Goal: Find specific page/section: Find specific page/section

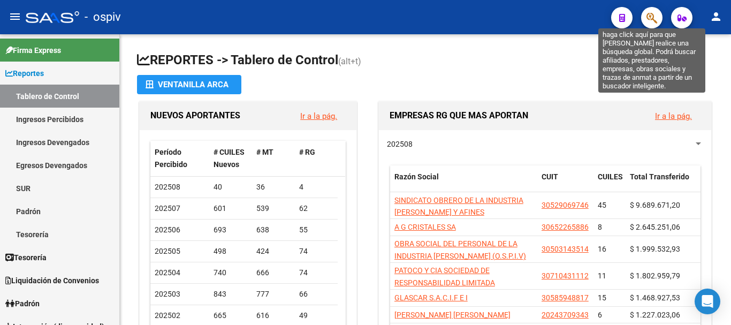
click at [653, 20] on icon "button" at bounding box center [651, 18] width 11 height 12
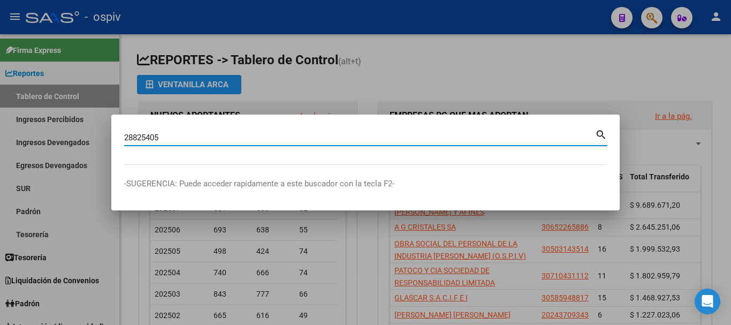
type input "28825405"
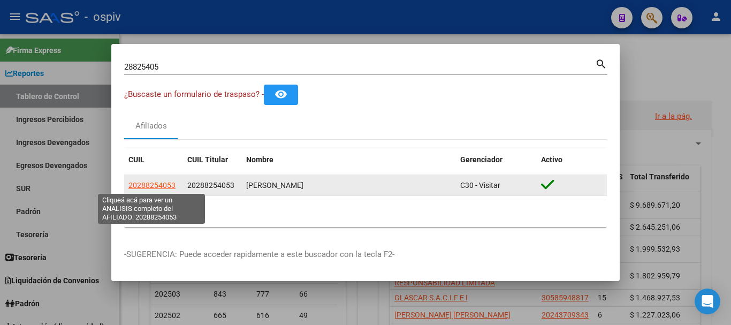
click at [152, 183] on span "20288254053" at bounding box center [151, 185] width 47 height 9
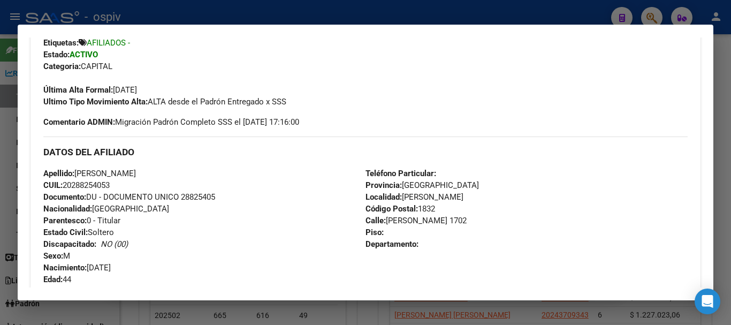
scroll to position [375, 0]
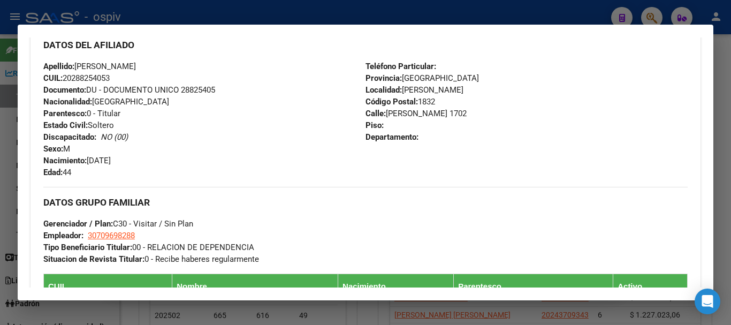
click at [524, 14] on div at bounding box center [365, 162] width 731 height 325
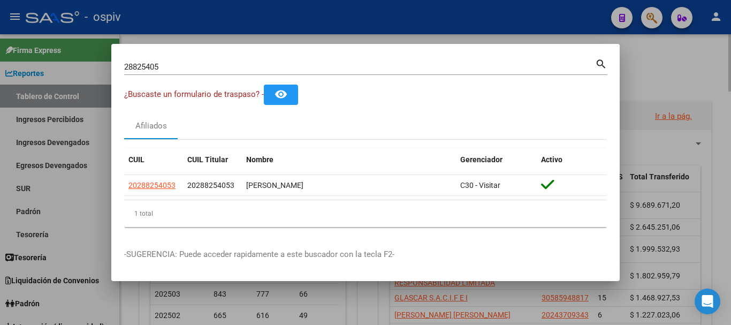
click at [688, 58] on div at bounding box center [365, 162] width 731 height 325
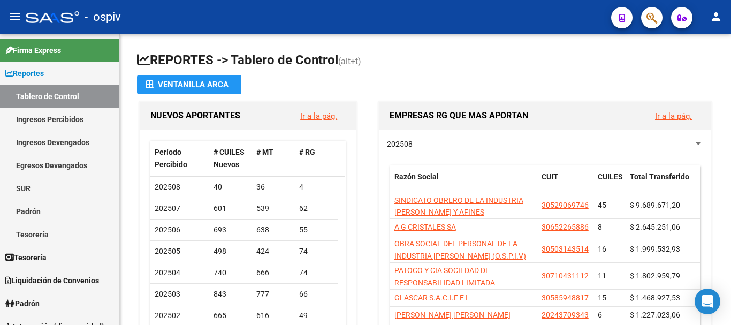
click at [535, 32] on mat-toolbar "menu - ospiv person" at bounding box center [365, 17] width 731 height 34
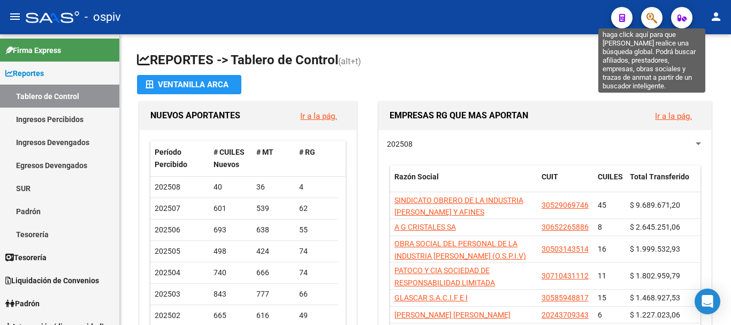
click at [650, 16] on icon "button" at bounding box center [651, 18] width 11 height 12
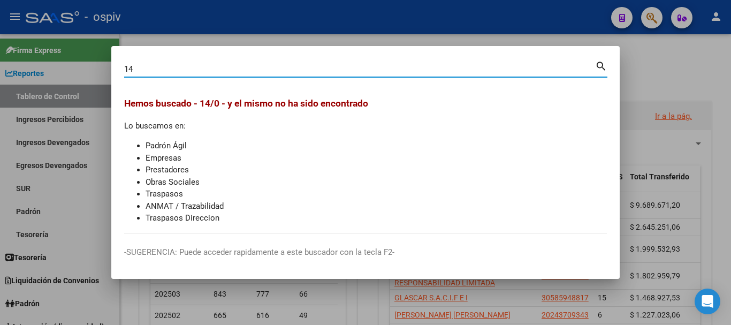
type input "1"
drag, startPoint x: 339, startPoint y: 66, endPoint x: 0, endPoint y: 38, distance: 340.4
click at [0, 38] on div "[DATE] Buscar (apellido, dni, cuil, nro traspaso, cuit, obra social) search [PE…" at bounding box center [365, 162] width 731 height 325
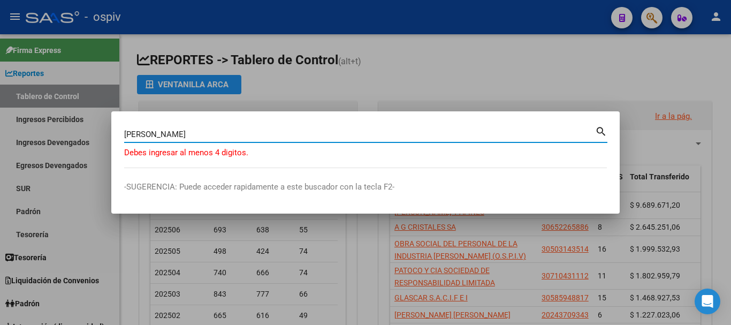
type input "J"
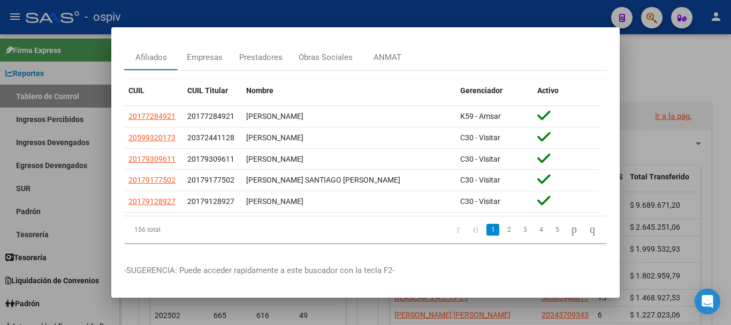
scroll to position [0, 0]
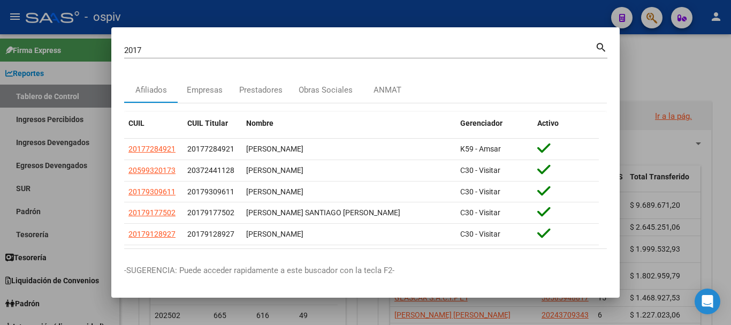
drag, startPoint x: 212, startPoint y: 44, endPoint x: 12, endPoint y: 32, distance: 200.5
click at [12, 32] on div "2017 Buscar (apellido, dni, cuil, nro traspaso, cuit, obra social) search Afili…" at bounding box center [365, 162] width 731 height 325
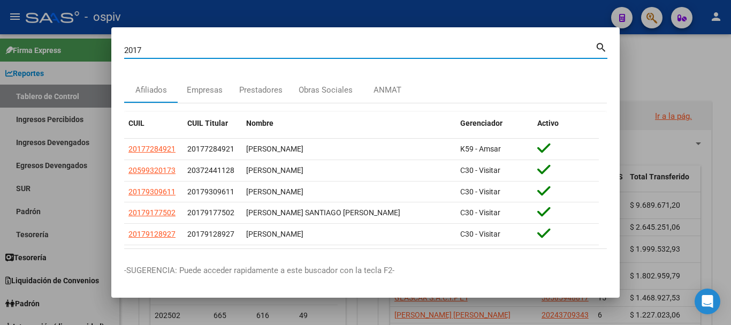
drag, startPoint x: 147, startPoint y: 52, endPoint x: 48, endPoint y: 39, distance: 99.9
click at [48, 39] on div "2017 Buscar (apellido, dni, cuil, nro traspaso, cuit, obra social) search Afili…" at bounding box center [365, 162] width 731 height 325
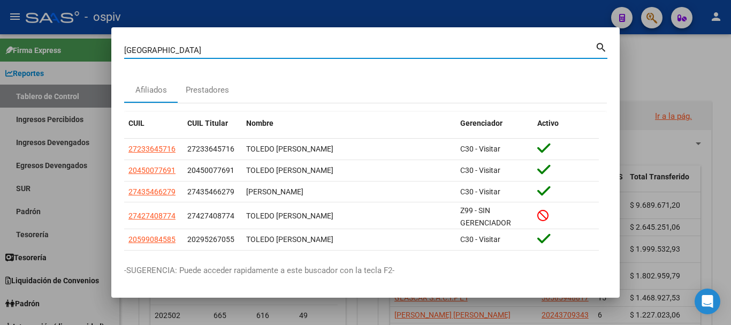
click at [265, 48] on input "[GEOGRAPHIC_DATA]" at bounding box center [359, 50] width 471 height 10
type input "[PERSON_NAME]"
